Goal: Information Seeking & Learning: Learn about a topic

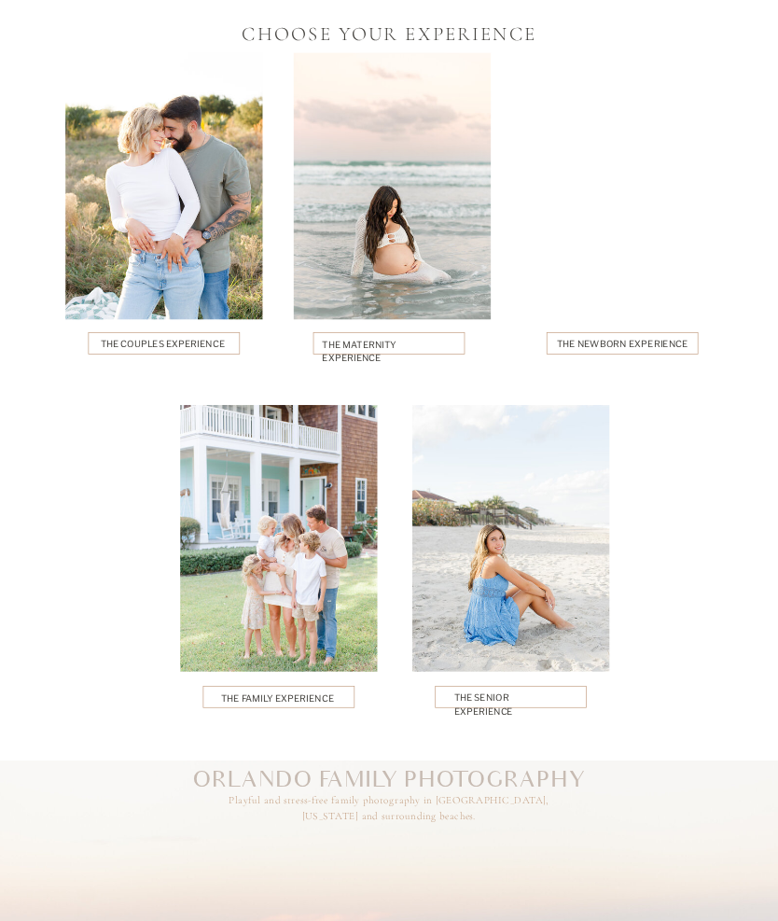
scroll to position [3000, 0]
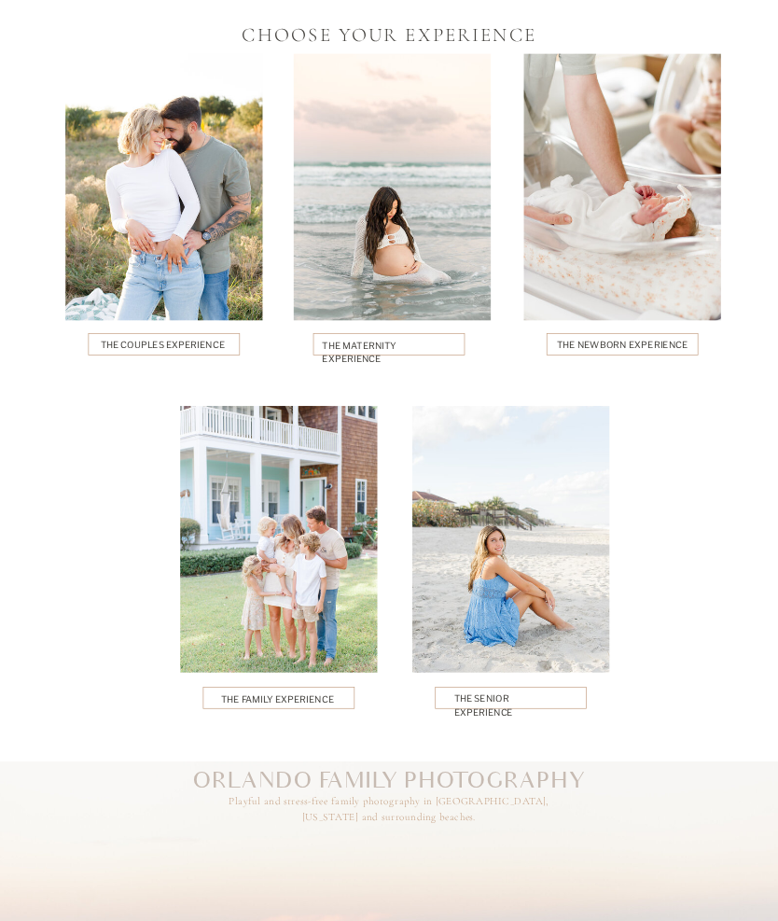
click at [478, 557] on div at bounding box center [510, 539] width 197 height 267
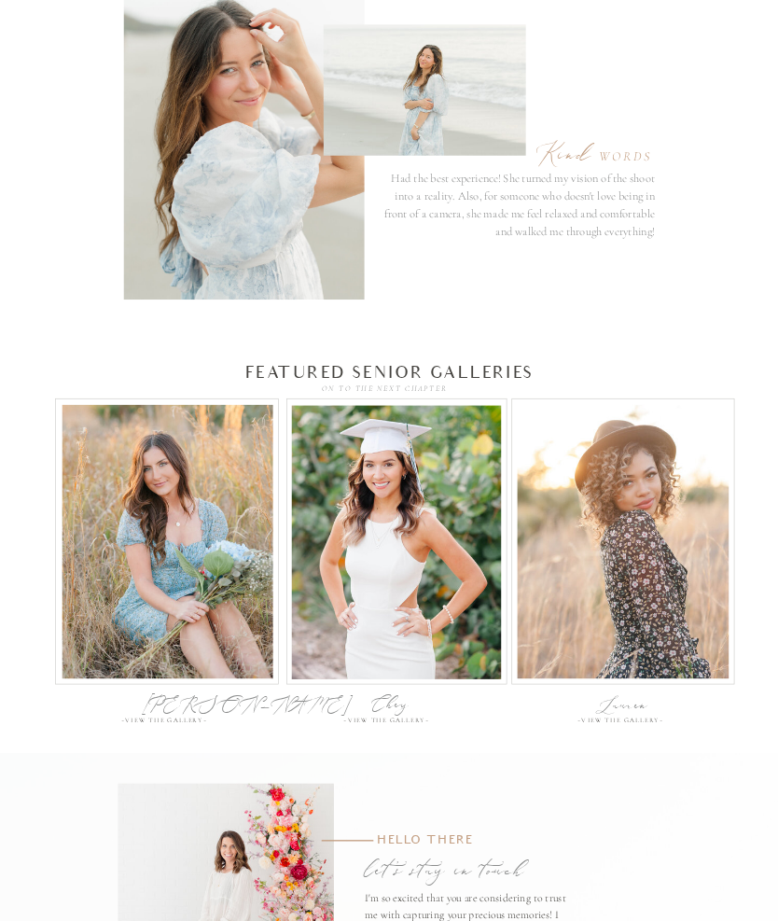
scroll to position [4367, 0]
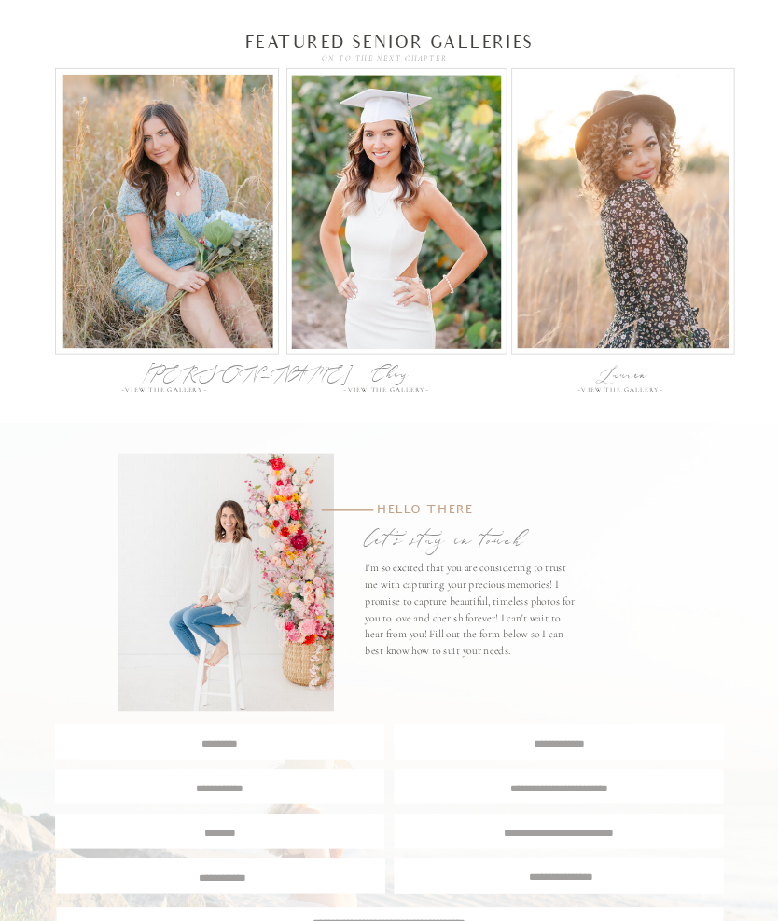
scroll to position [4540, 0]
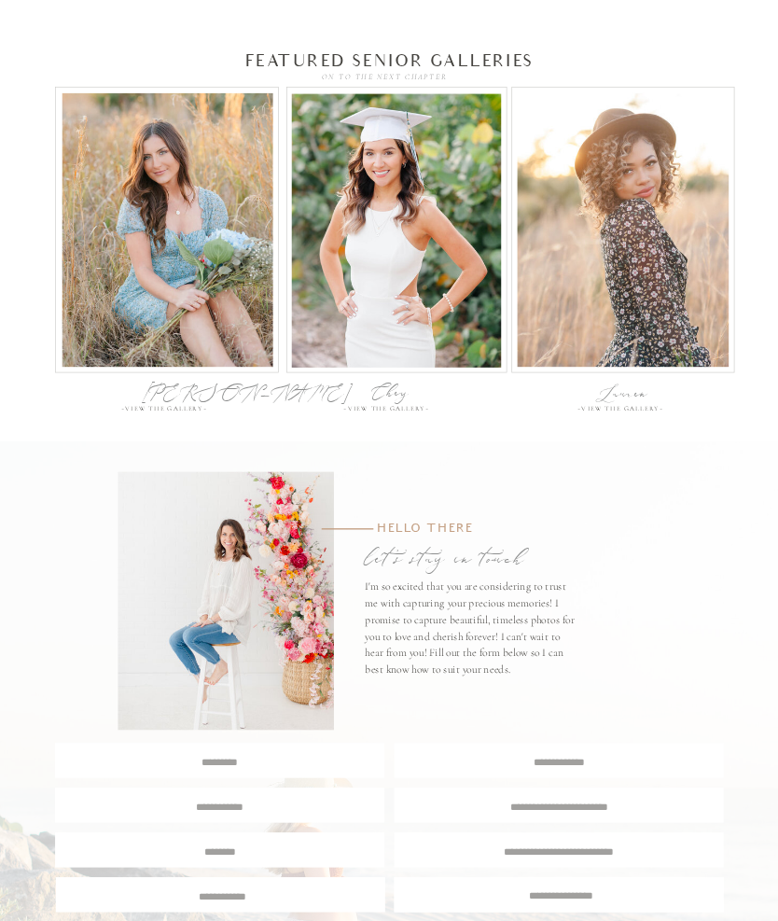
click at [605, 258] on div at bounding box center [624, 229] width 212 height 273
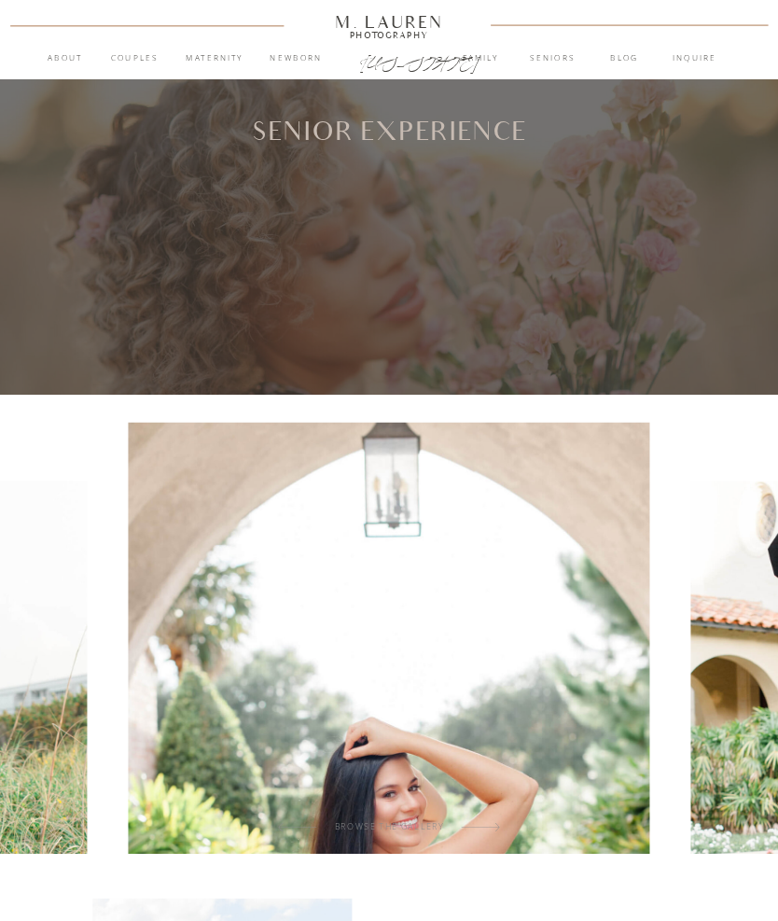
click at [567, 63] on nav "Seniors" at bounding box center [553, 58] width 70 height 13
click at [561, 53] on nav "Seniors" at bounding box center [553, 58] width 70 height 13
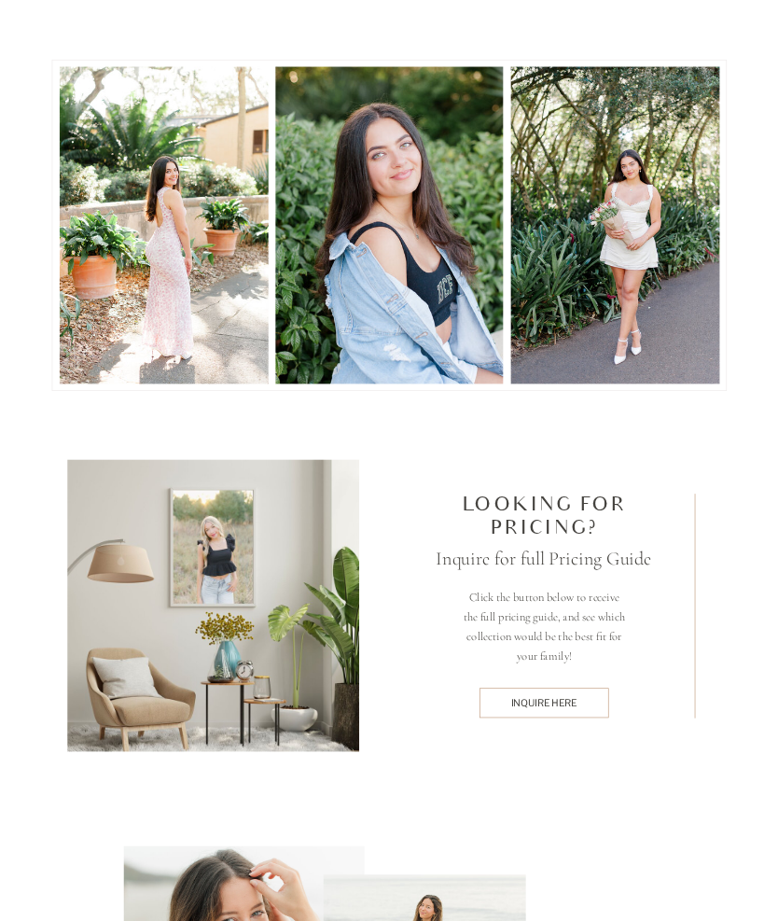
scroll to position [3386, 0]
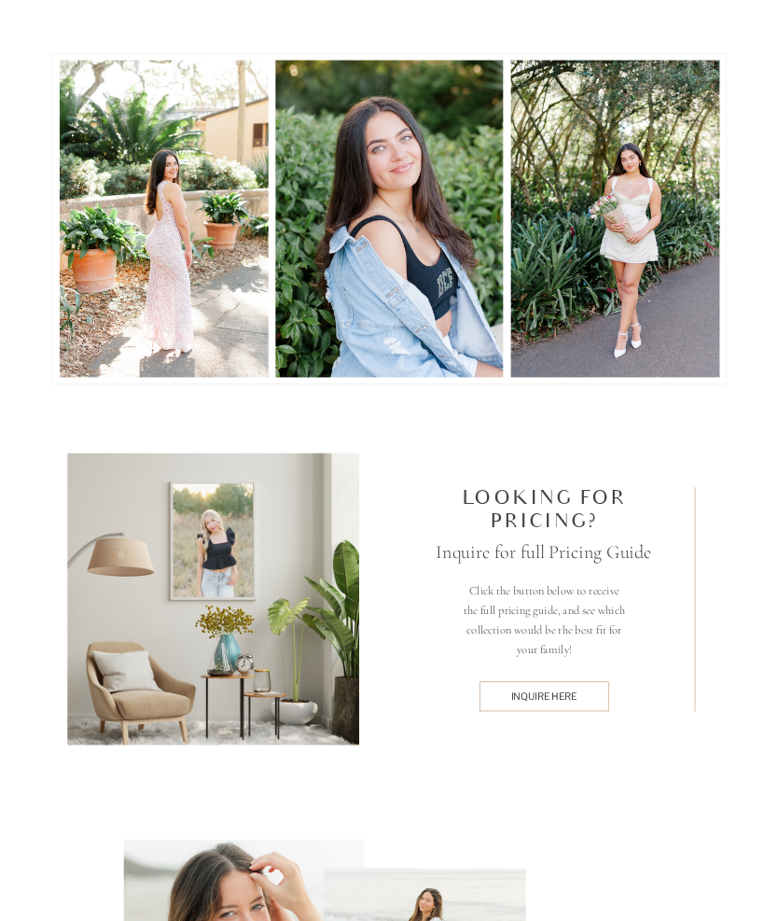
click at [470, 504] on h2 "Looking for pricing?" at bounding box center [544, 510] width 249 height 46
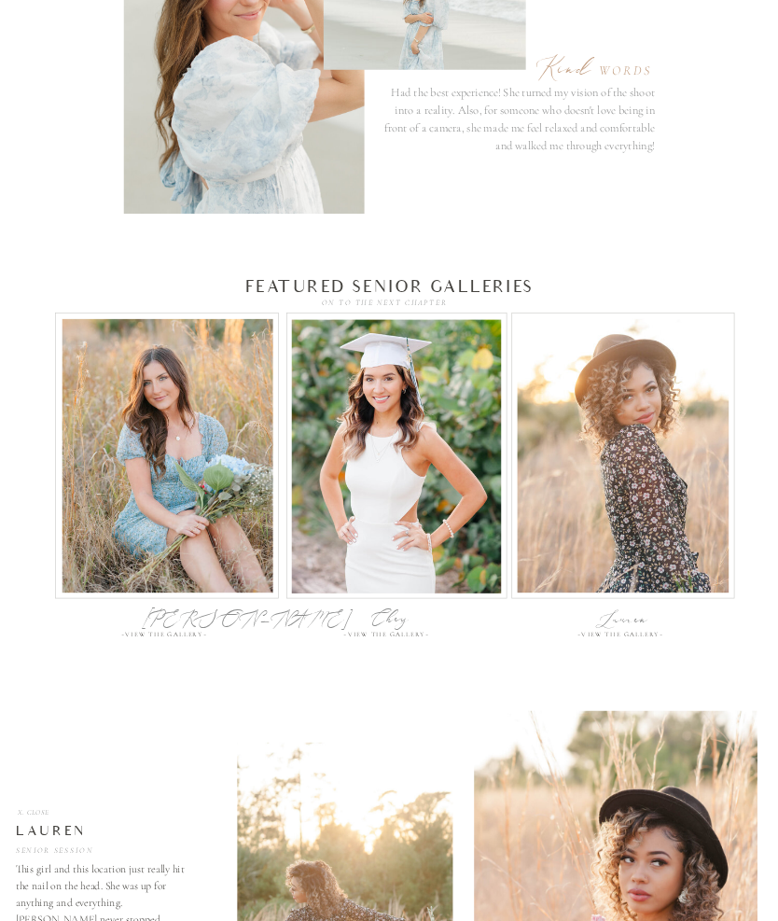
scroll to position [4316, 0]
click at [444, 565] on div at bounding box center [396, 455] width 209 height 273
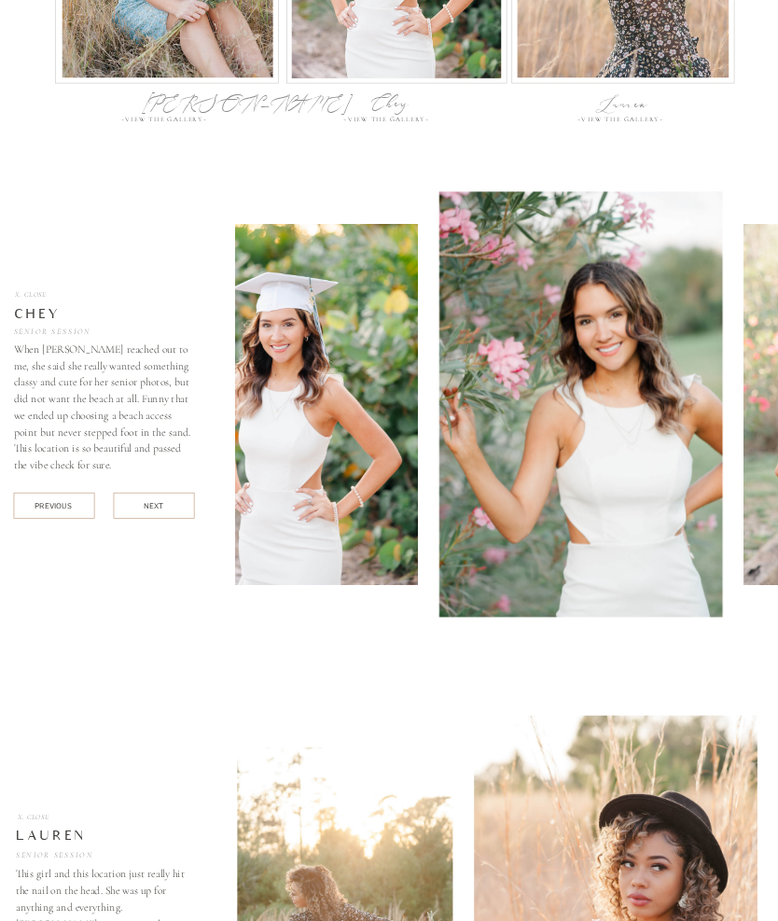
scroll to position [4831, 0]
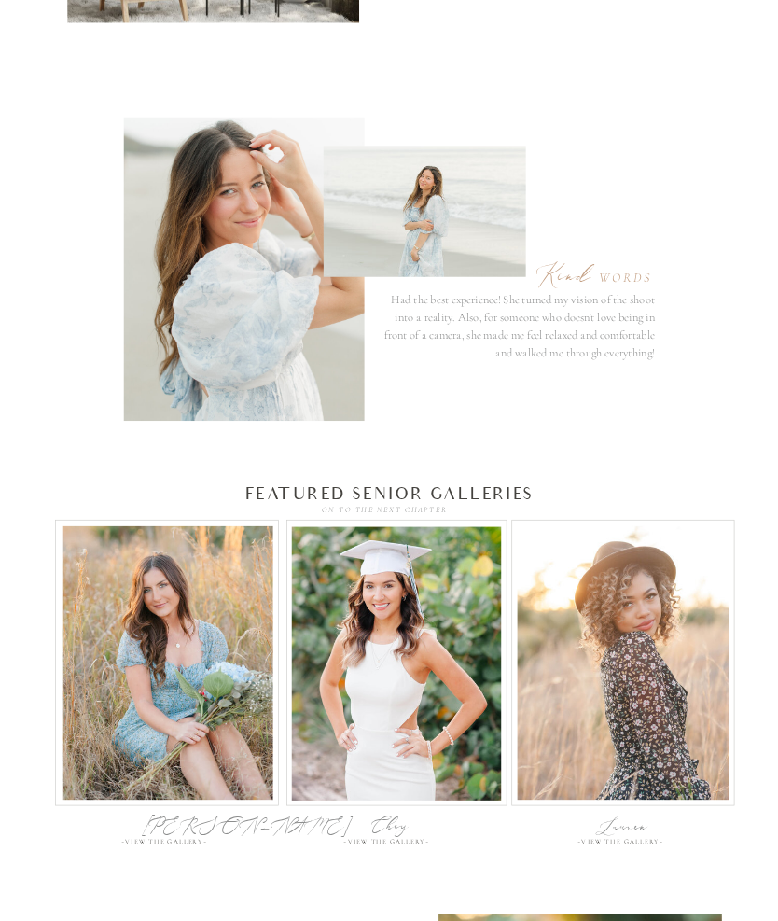
click at [217, 685] on div at bounding box center [168, 662] width 211 height 273
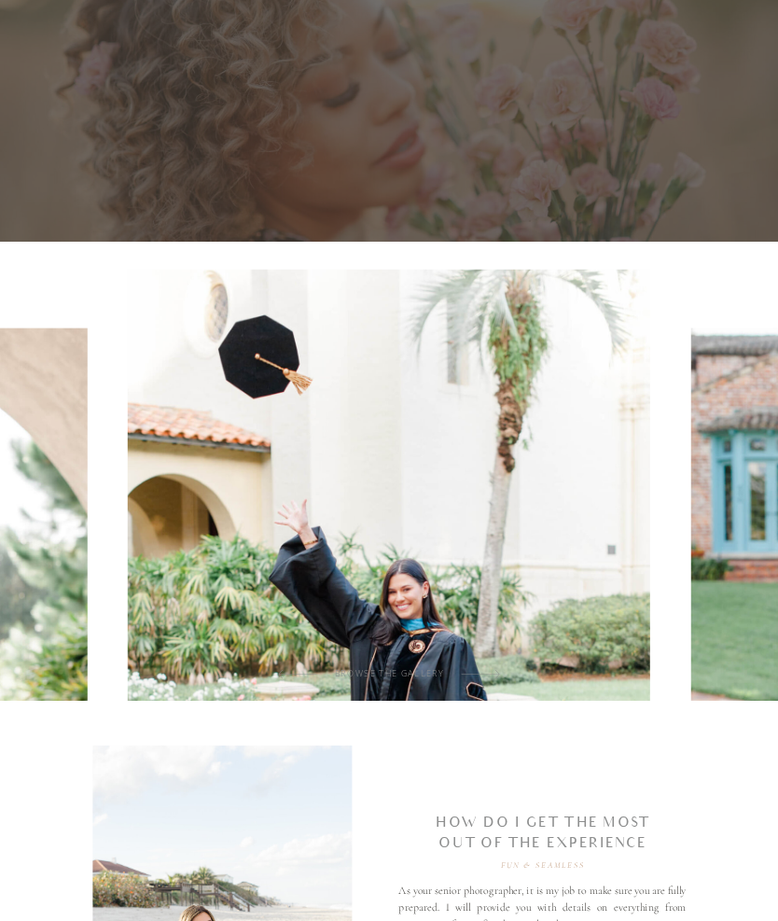
scroll to position [0, 0]
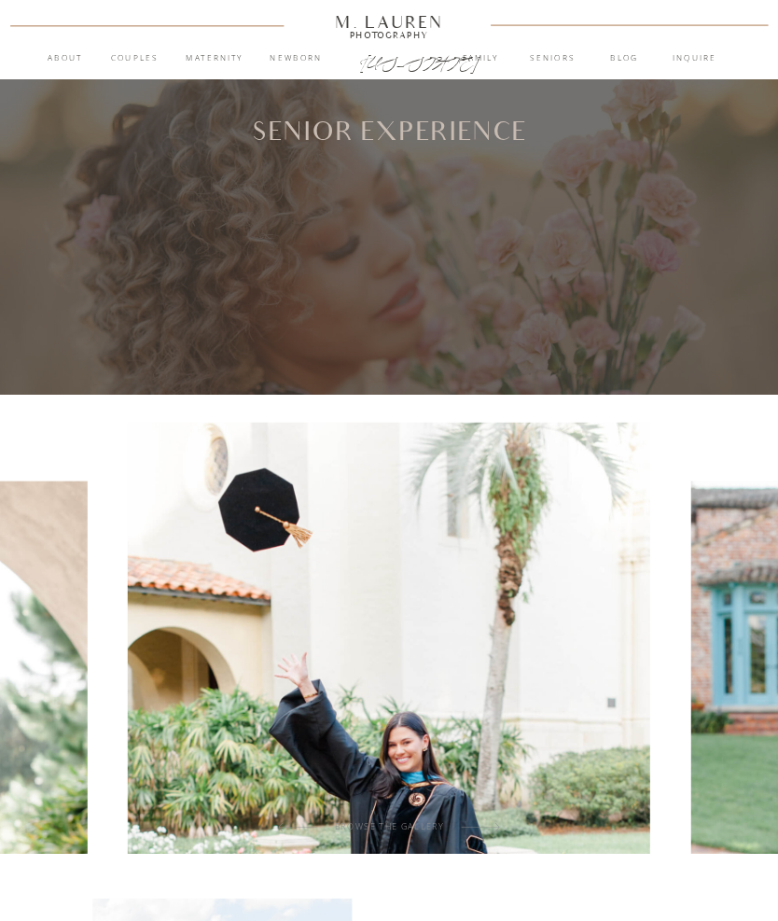
click at [393, 68] on p "[US_STATE]" at bounding box center [389, 61] width 59 height 16
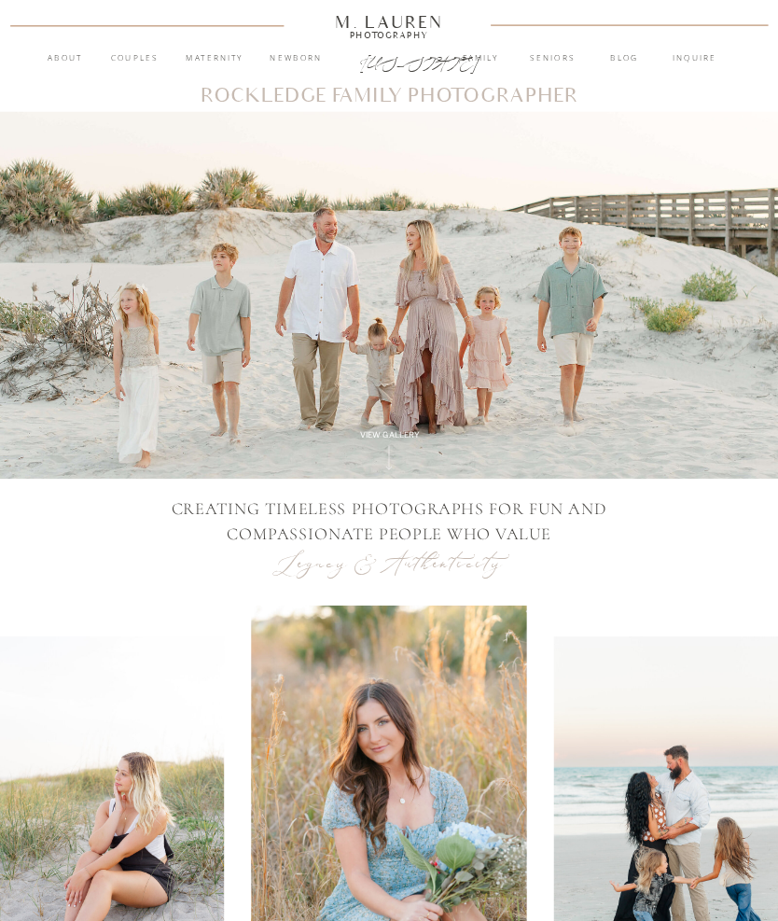
click at [549, 57] on nav "Seniors" at bounding box center [553, 58] width 70 height 13
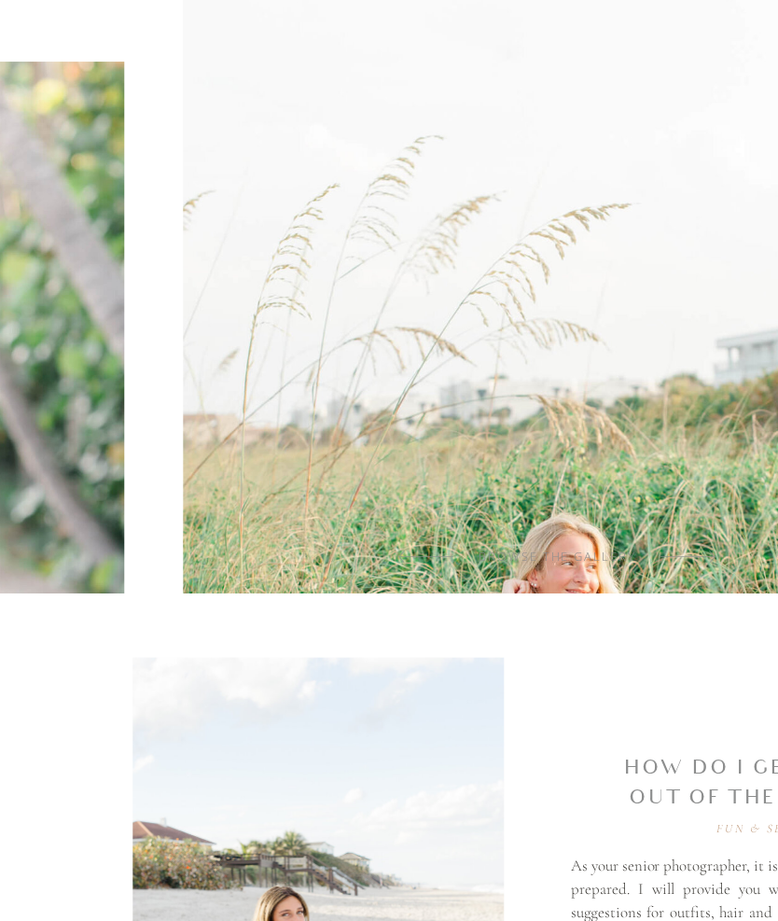
scroll to position [627, 0]
